Goal: Entertainment & Leisure: Consume media (video, audio)

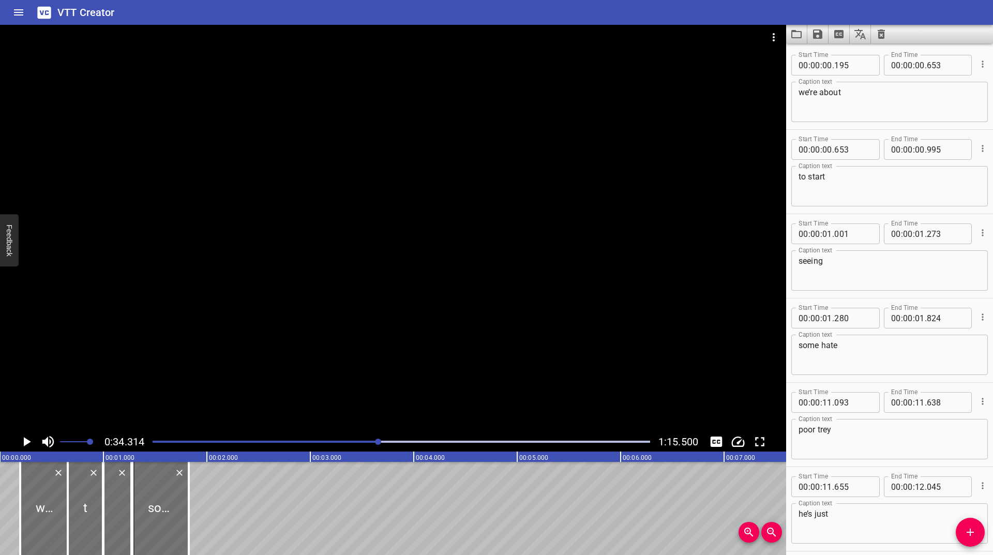
scroll to position [2360, 0]
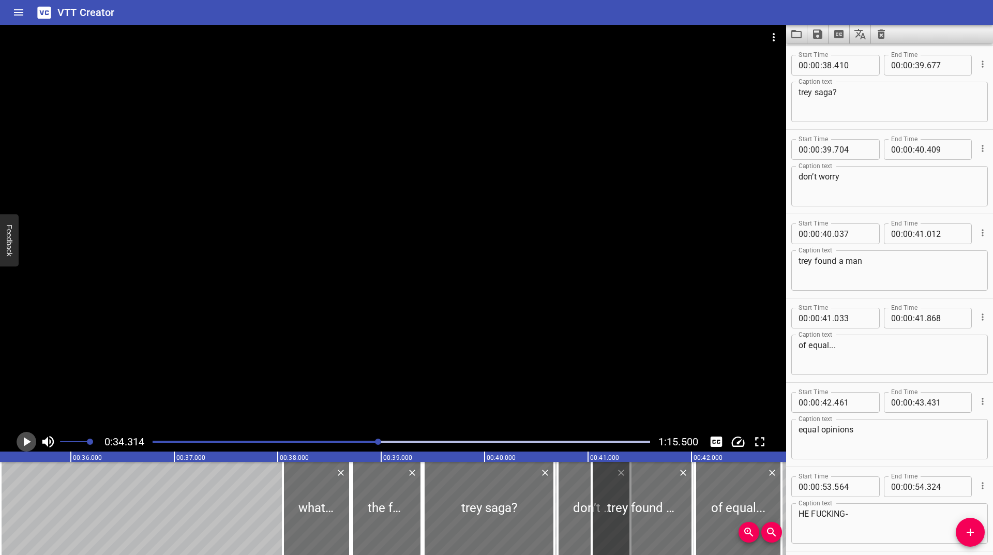
click at [29, 444] on icon "Play/Pause" at bounding box center [27, 442] width 16 height 16
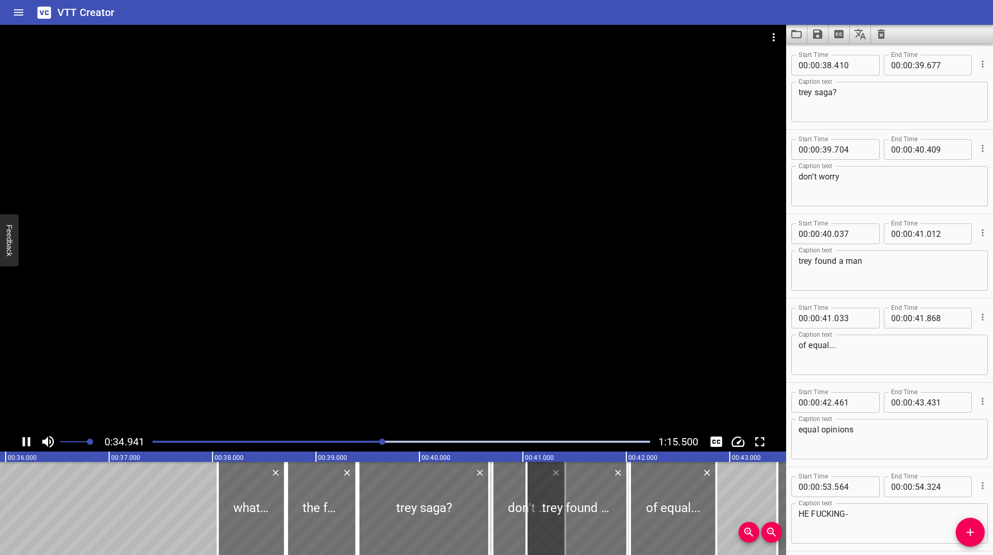
click at [371, 443] on div at bounding box center [401, 441] width 510 height 14
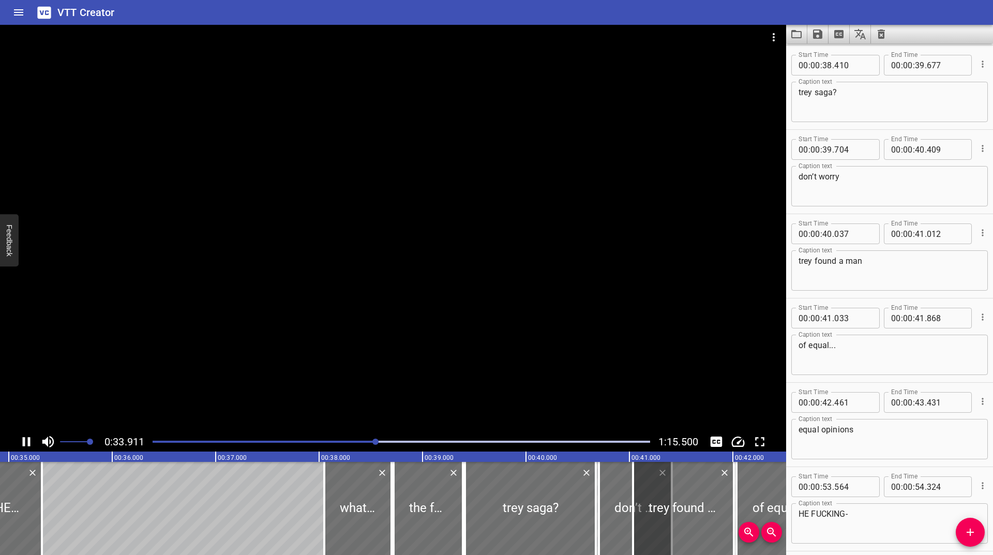
click at [324, 442] on div "Play progress" at bounding box center [127, 442] width 497 height 2
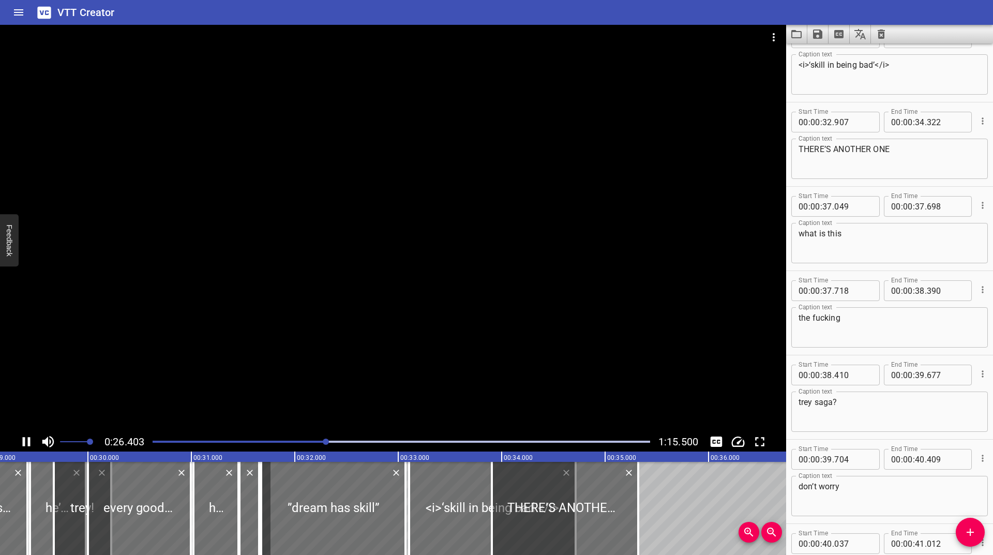
scroll to position [0, 0]
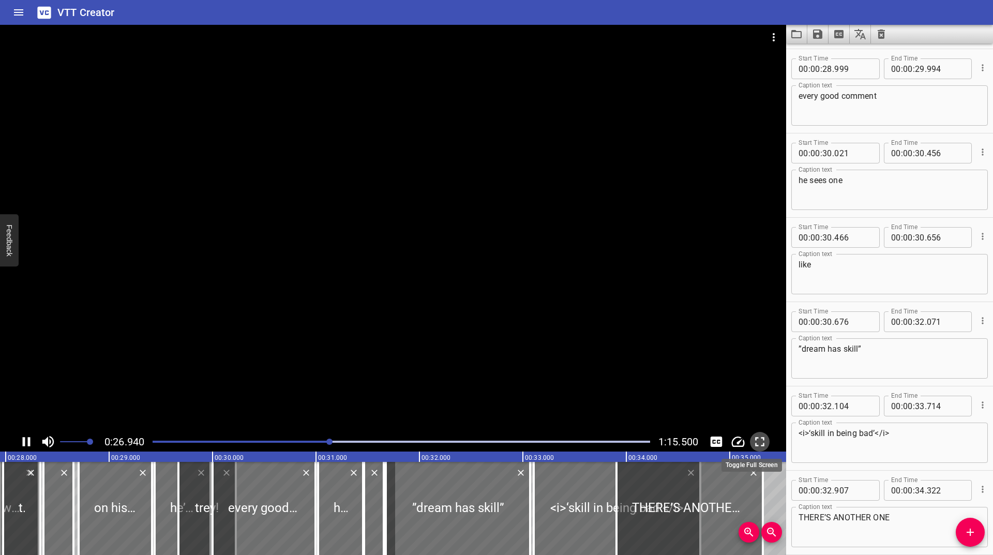
click at [760, 440] on icon "Toggle fullscreen" at bounding box center [760, 442] width 16 height 16
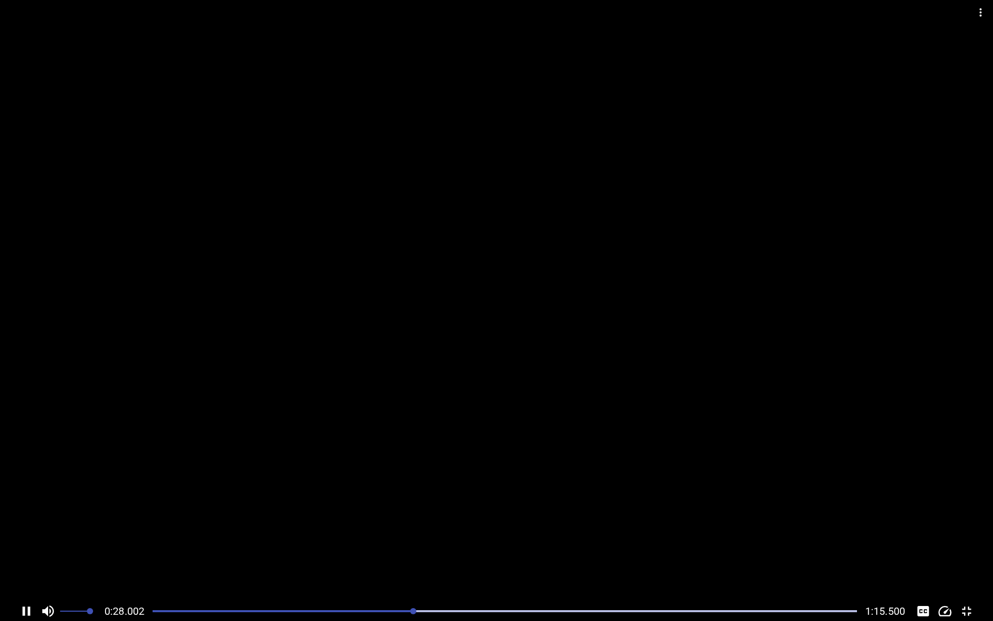
scroll to position [0, 2924]
click at [266, 554] on div at bounding box center [504, 610] width 717 height 14
click at [480, 554] on div "Play progress" at bounding box center [171, 611] width 704 height 2
click at [502, 554] on div "Play progress" at bounding box center [505, 611] width 704 height 2
click at [499, 554] on div "Play progress" at bounding box center [151, 611] width 704 height 2
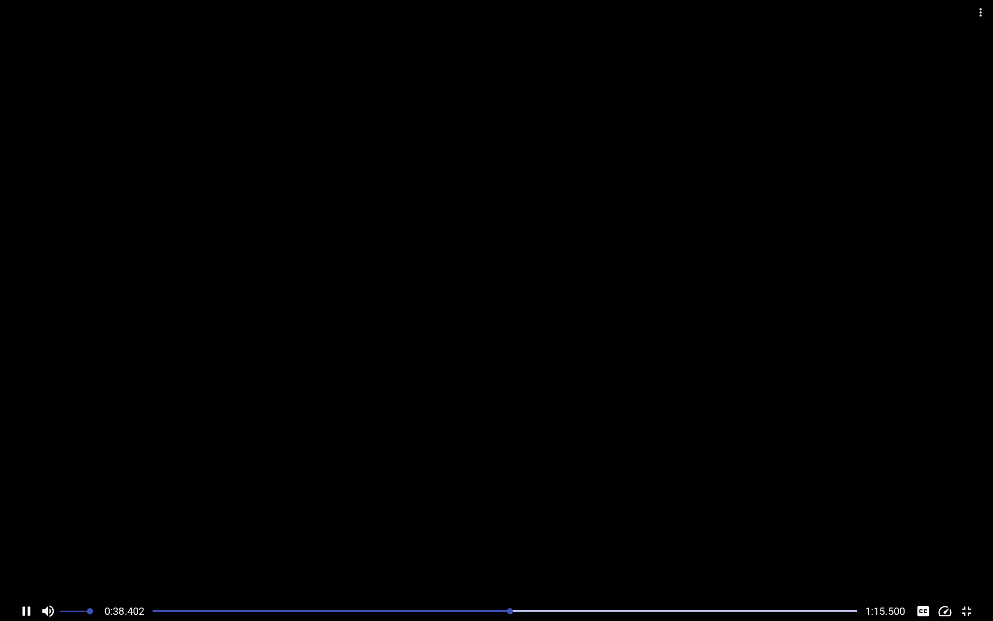
click at [496, 554] on div at bounding box center [496, 300] width 993 height 601
click at [510, 554] on div at bounding box center [504, 610] width 717 height 14
click at [510, 554] on div at bounding box center [511, 611] width 6 height 6
click at [510, 554] on div at bounding box center [509, 611] width 6 height 6
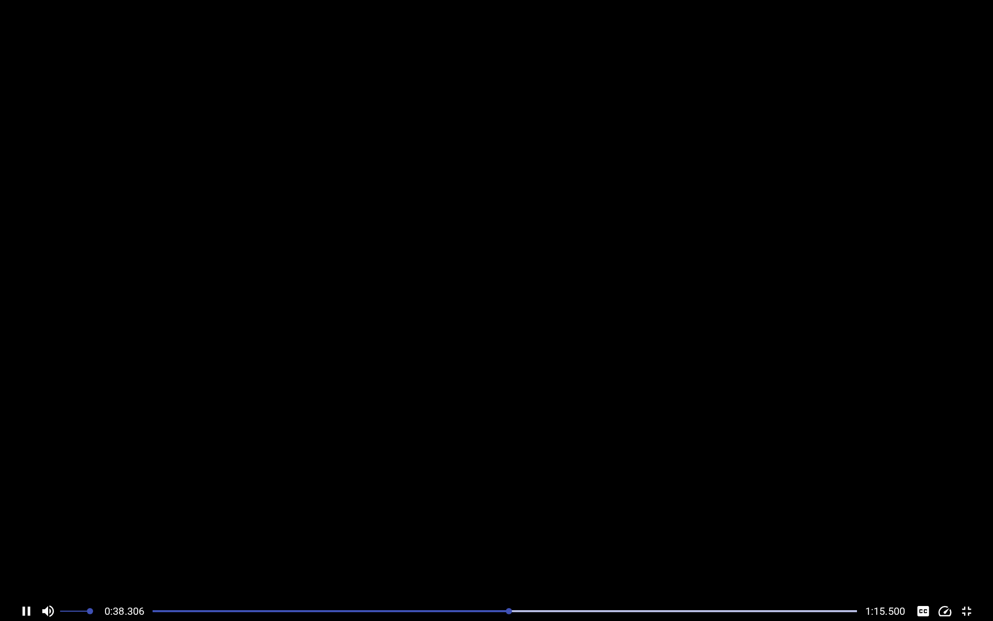
click at [510, 554] on div at bounding box center [509, 611] width 6 height 6
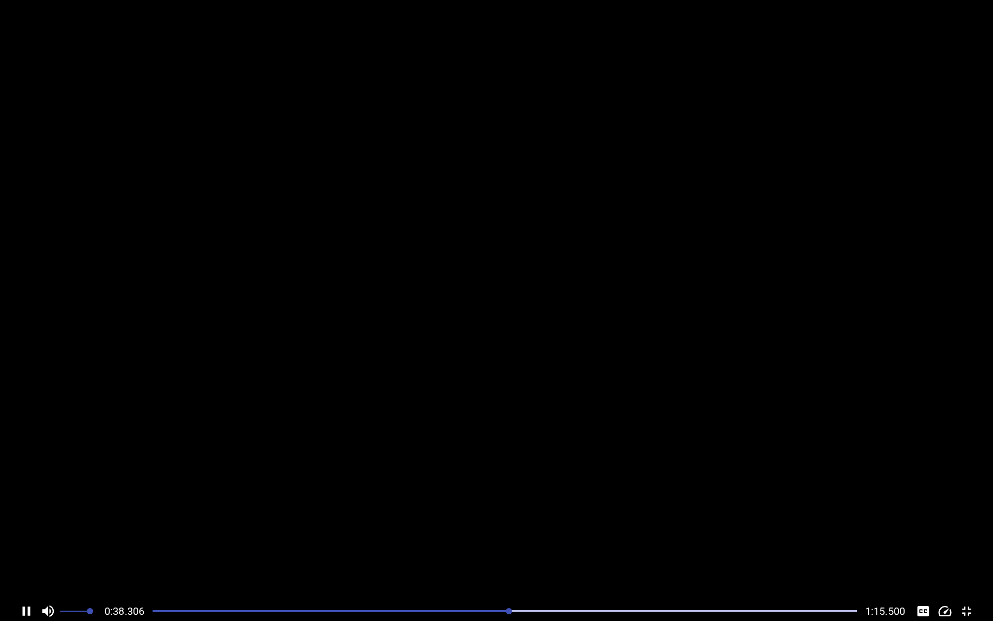
click at [510, 554] on div at bounding box center [509, 611] width 6 height 6
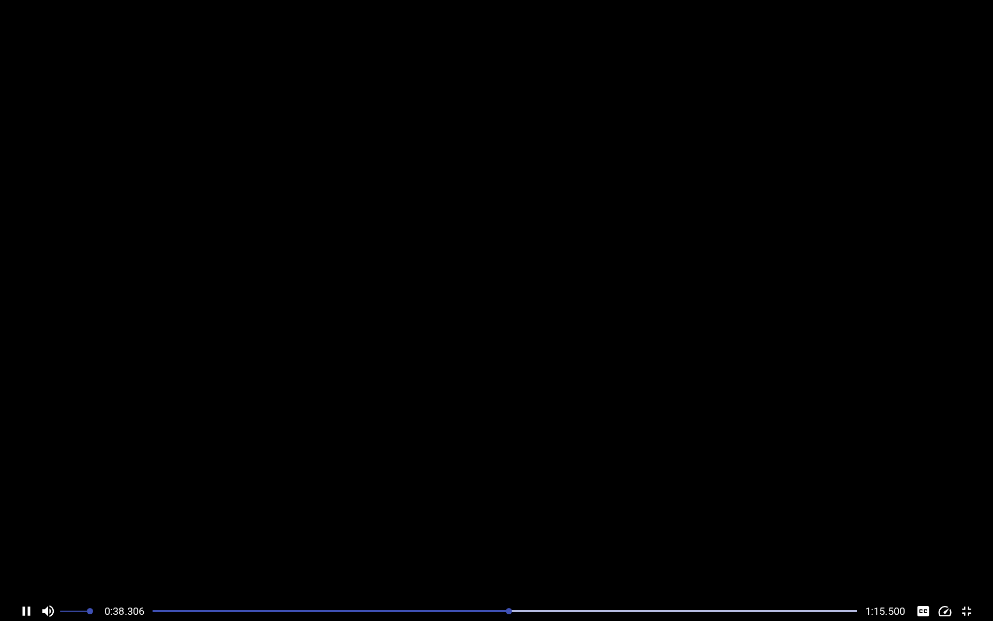
click at [510, 554] on div at bounding box center [509, 611] width 6 height 6
click at [507, 554] on div at bounding box center [509, 611] width 6 height 6
click at [507, 554] on div at bounding box center [508, 611] width 6 height 6
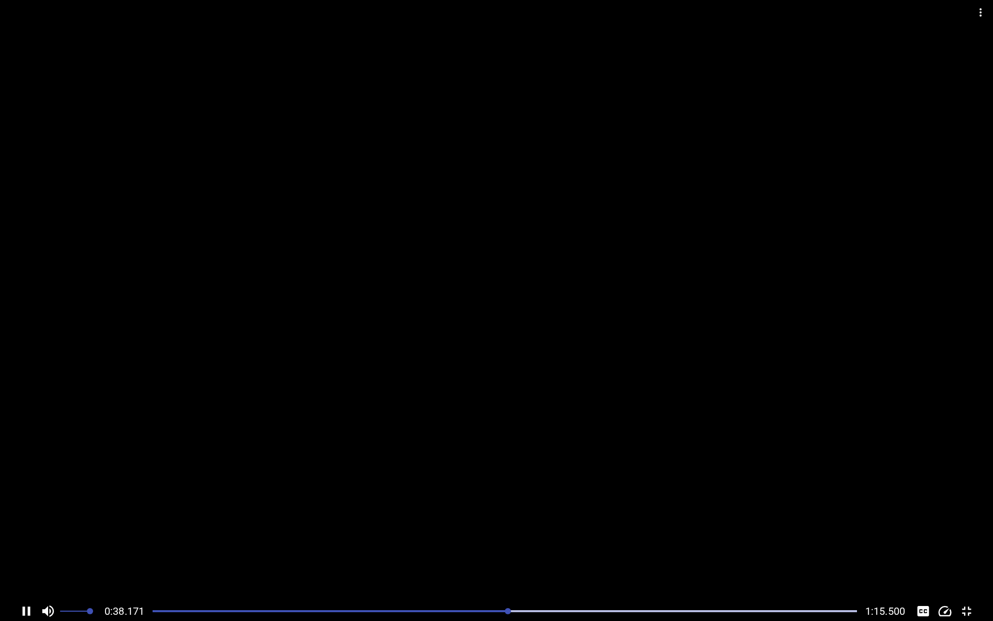
click at [507, 554] on div at bounding box center [508, 611] width 6 height 6
click at [506, 554] on div at bounding box center [504, 610] width 717 height 14
click at [504, 554] on div at bounding box center [504, 610] width 717 height 14
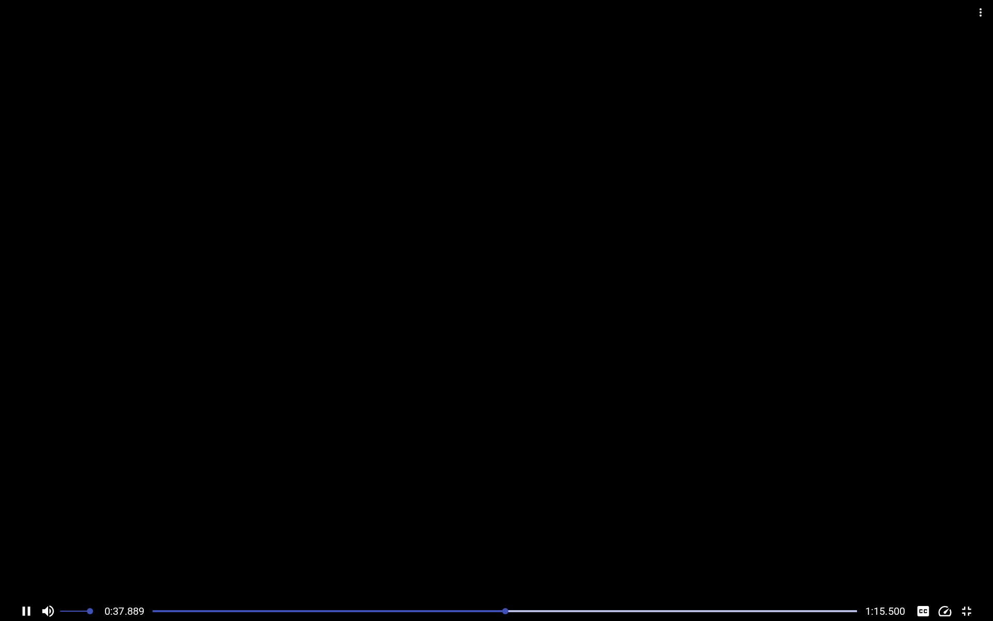
click at [504, 554] on div at bounding box center [504, 610] width 717 height 14
click at [486, 554] on div "Play progress" at bounding box center [159, 611] width 704 height 2
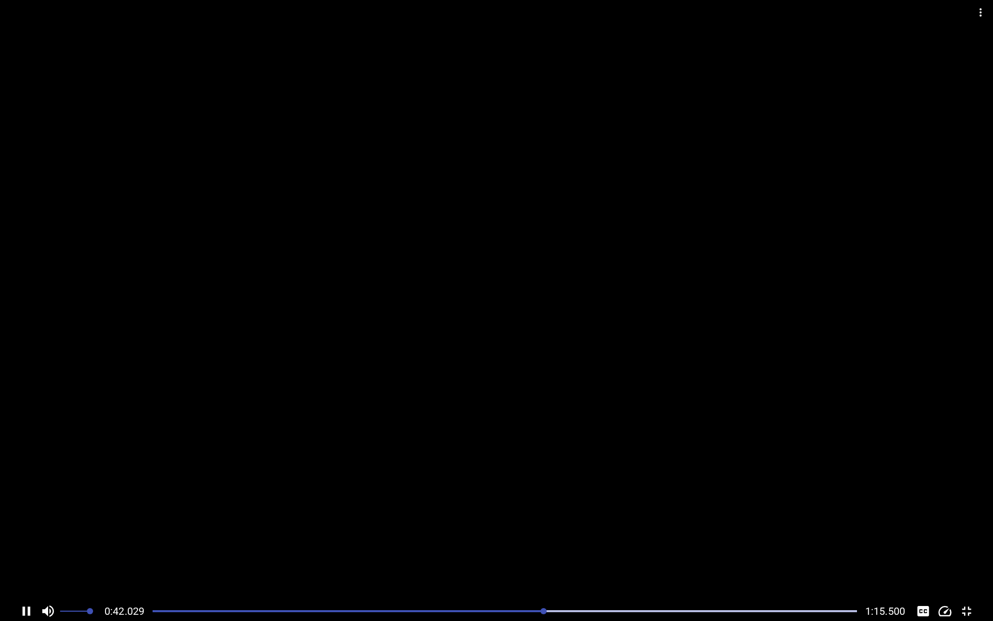
drag, startPoint x: 437, startPoint y: 598, endPoint x: 433, endPoint y: 603, distance: 6.6
click at [434, 554] on div "0:42.029 1:15.500" at bounding box center [496, 310] width 993 height 621
click at [431, 554] on div at bounding box center [504, 610] width 717 height 14
click at [403, 546] on div at bounding box center [496, 300] width 993 height 601
